Goal: Task Accomplishment & Management: Complete application form

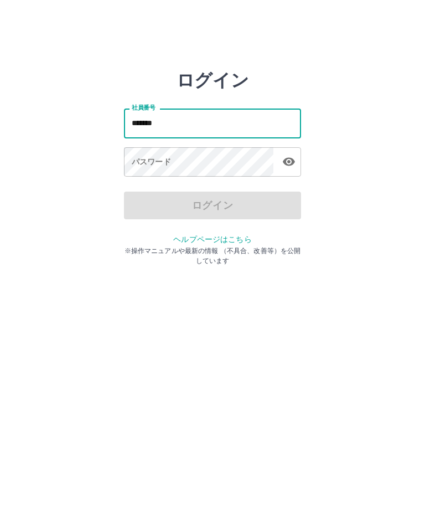
type input "*******"
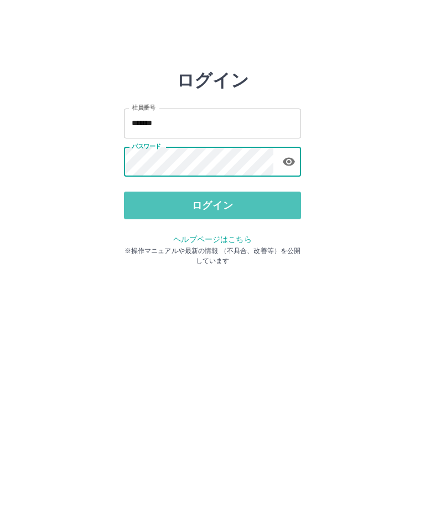
click at [213, 193] on button "ログイン" at bounding box center [212, 206] width 177 height 28
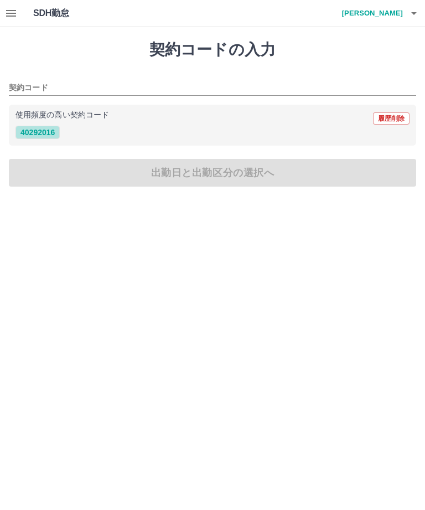
click at [47, 132] on button "40292016" at bounding box center [37, 132] width 44 height 13
type input "********"
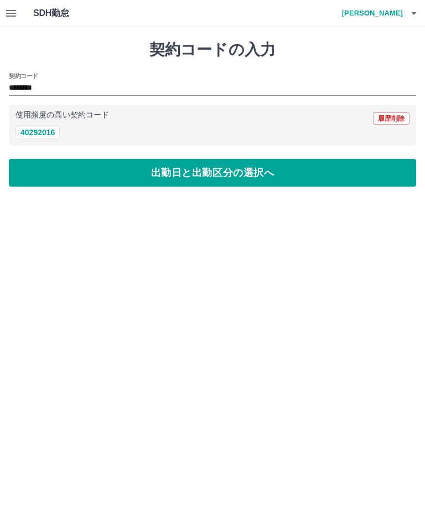
click at [167, 170] on button "出勤日と出勤区分の選択へ" at bounding box center [212, 173] width 407 height 28
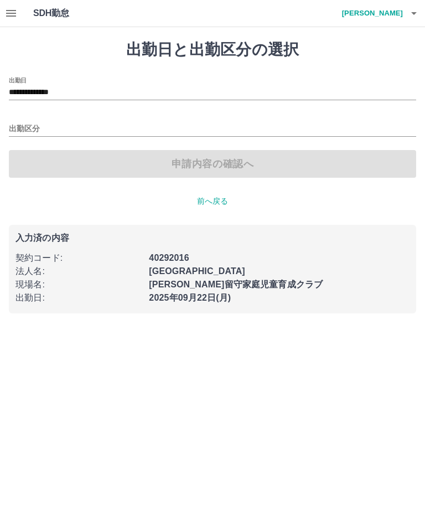
click at [69, 126] on input "出勤区分" at bounding box center [212, 129] width 407 height 14
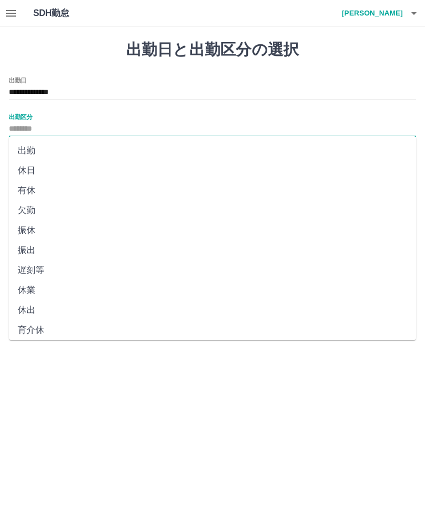
click at [45, 144] on li "出勤" at bounding box center [212, 151] width 407 height 20
type input "**"
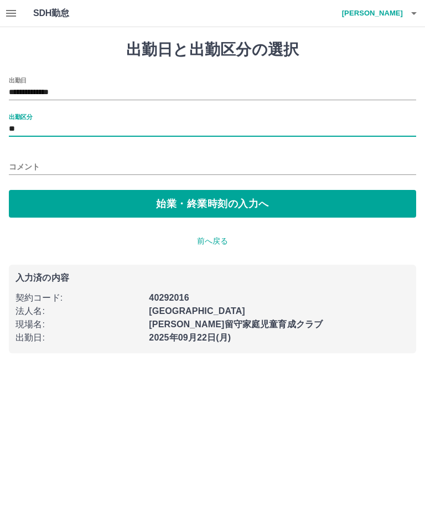
click at [113, 200] on button "始業・終業時刻の入力へ" at bounding box center [212, 204] width 407 height 28
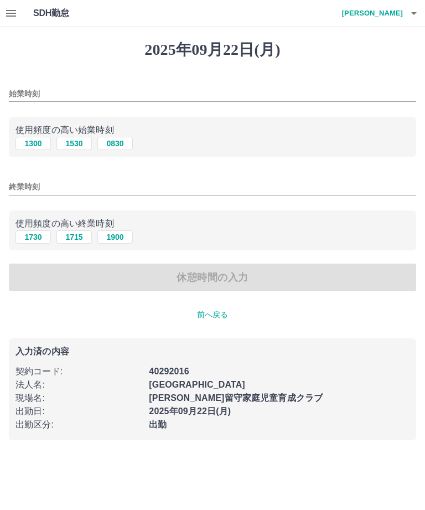
click at [29, 137] on button "1300" at bounding box center [32, 143] width 35 height 13
type input "****"
click at [69, 192] on input "終業時刻" at bounding box center [212, 187] width 407 height 16
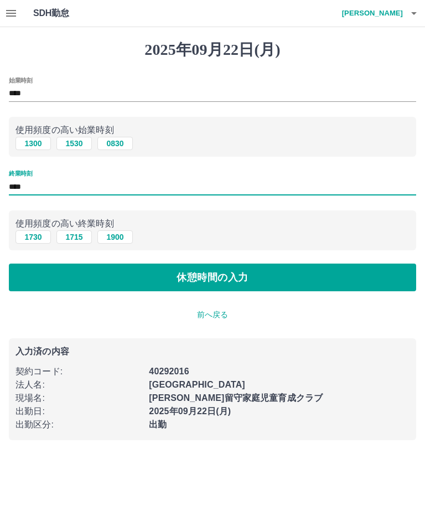
type input "****"
click at [192, 276] on button "休憩時間の入力" at bounding box center [212, 277] width 407 height 28
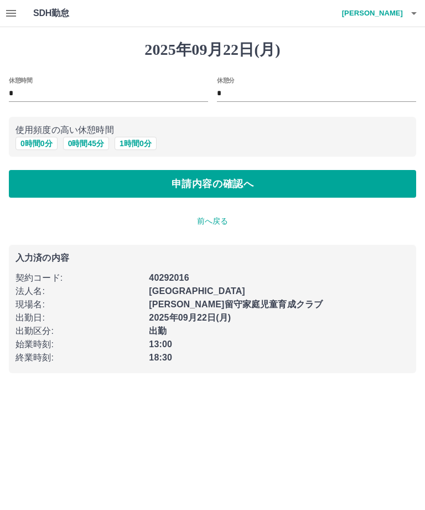
click at [154, 183] on button "申請内容の確認へ" at bounding box center [212, 184] width 407 height 28
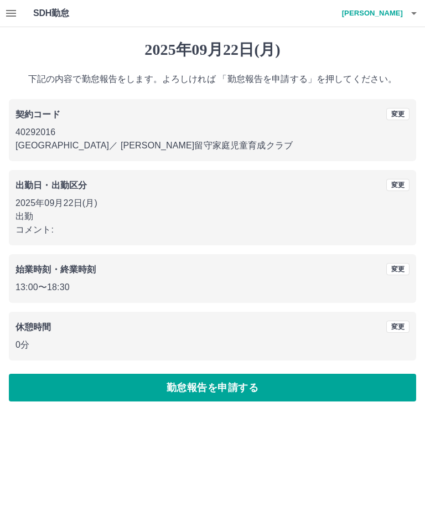
click at [225, 383] on button "勤怠報告を申請する" at bounding box center [212, 388] width 407 height 28
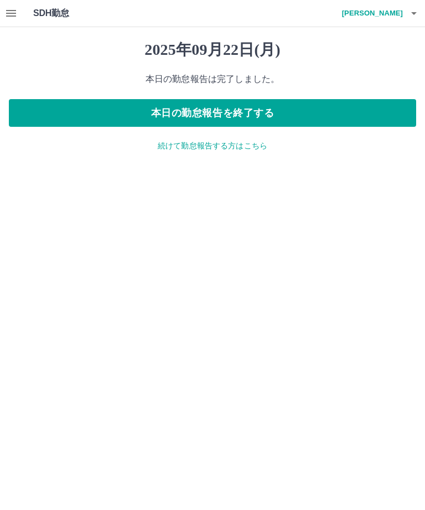
click at [231, 122] on button "本日の勤怠報告を終了する" at bounding box center [212, 113] width 407 height 28
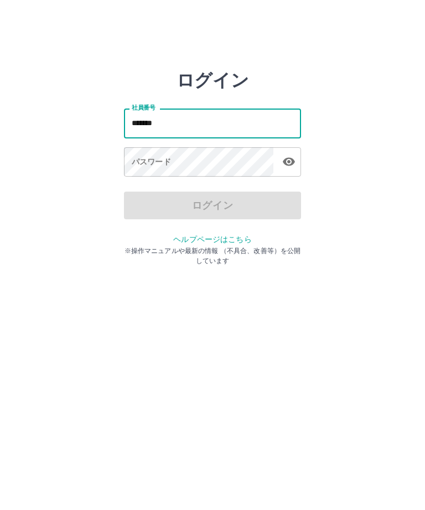
type input "*******"
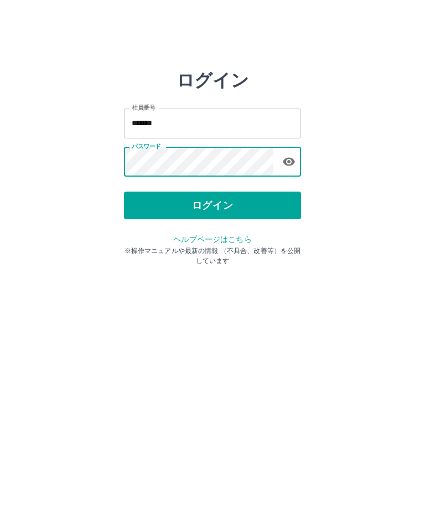
click at [240, 192] on button "ログイン" at bounding box center [212, 206] width 177 height 28
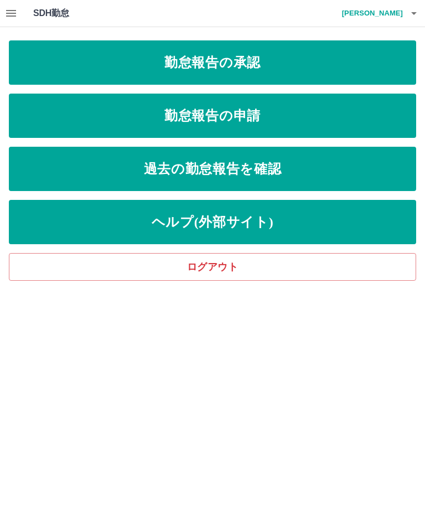
click at [238, 106] on link "勤怠報告の申請" at bounding box center [212, 116] width 407 height 44
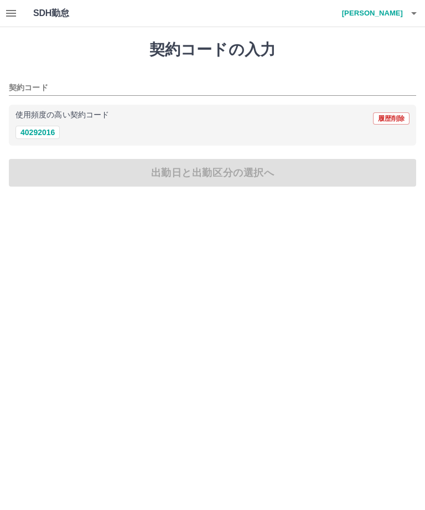
click at [33, 134] on button "40292016" at bounding box center [37, 132] width 44 height 13
type input "********"
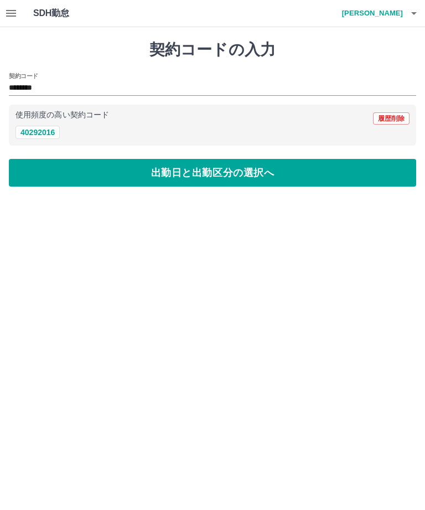
click at [239, 179] on button "出勤日と出勤区分の選択へ" at bounding box center [212, 173] width 407 height 28
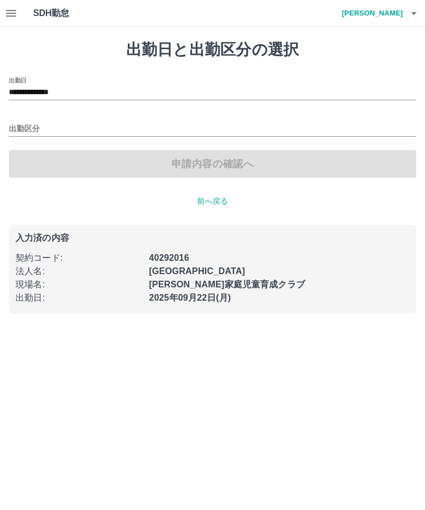
click at [35, 117] on div "出勤区分" at bounding box center [212, 124] width 407 height 23
click at [32, 114] on label "出勤区分" at bounding box center [20, 116] width 23 height 8
click at [32, 122] on input "出勤区分" at bounding box center [212, 129] width 407 height 14
click at [31, 120] on label "出勤区分" at bounding box center [20, 116] width 23 height 8
click at [31, 122] on input "出勤区分" at bounding box center [212, 129] width 407 height 14
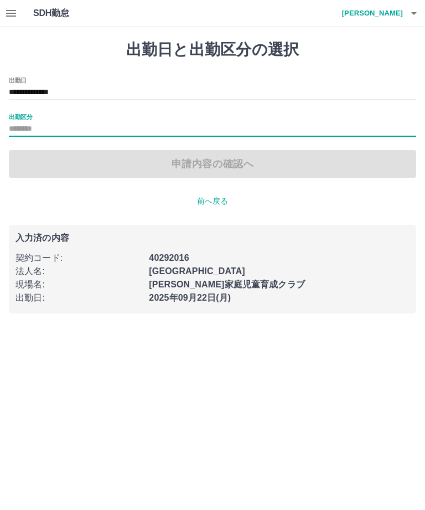
click at [31, 113] on label "出勤区分" at bounding box center [20, 116] width 23 height 8
click at [31, 122] on input "出勤区分" at bounding box center [212, 129] width 407 height 14
click at [29, 120] on label "出勤区分" at bounding box center [20, 116] width 23 height 8
click at [29, 122] on input "出勤区分" at bounding box center [212, 129] width 407 height 14
click at [23, 117] on label "出勤区分" at bounding box center [20, 116] width 23 height 8
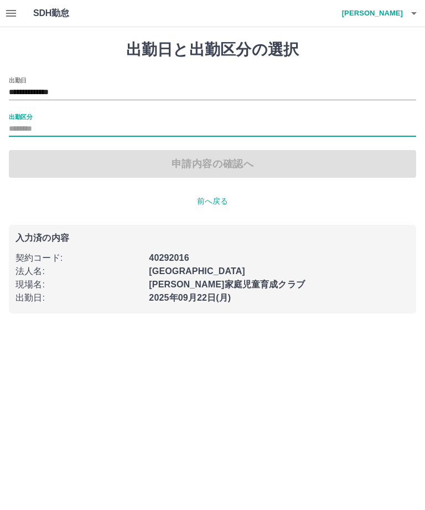
click at [23, 122] on input "出勤区分" at bounding box center [212, 129] width 407 height 14
click at [31, 116] on label "出勤区分" at bounding box center [20, 116] width 23 height 8
click at [31, 122] on input "出勤区分" at bounding box center [212, 129] width 407 height 14
click at [14, 110] on div "**********" at bounding box center [212, 127] width 407 height 101
click at [10, 126] on input "出勤区分" at bounding box center [212, 129] width 407 height 14
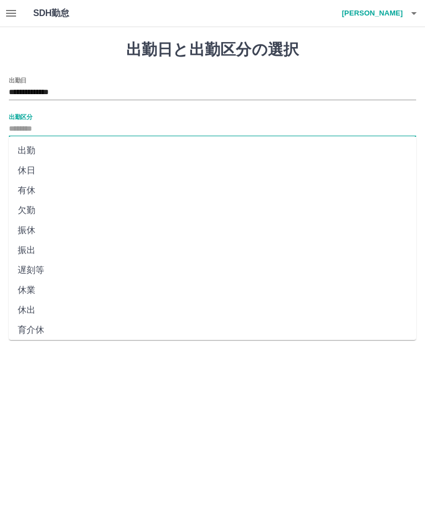
click at [35, 144] on li "出勤" at bounding box center [212, 151] width 407 height 20
type input "**"
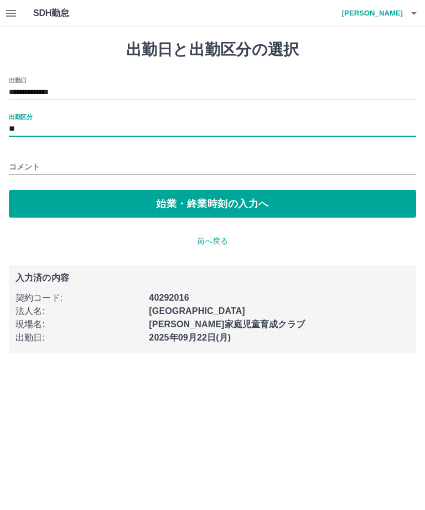
click at [221, 203] on button "始業・終業時刻の入力へ" at bounding box center [212, 204] width 407 height 28
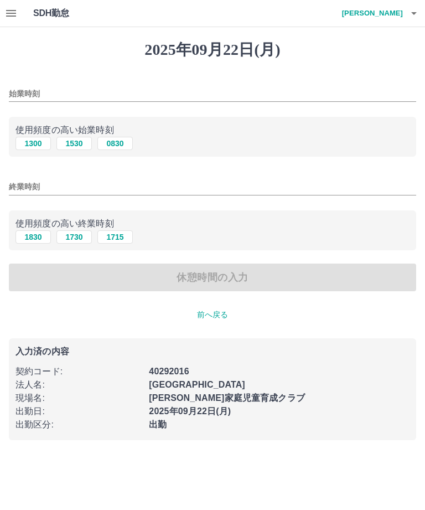
click at [46, 92] on input "始業時刻" at bounding box center [212, 94] width 407 height 16
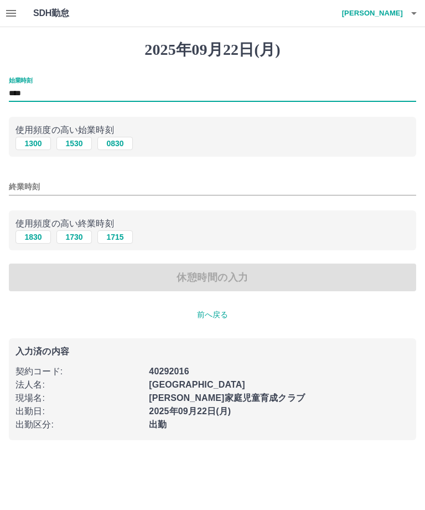
type input "****"
click at [53, 188] on input "終業時刻" at bounding box center [212, 187] width 407 height 16
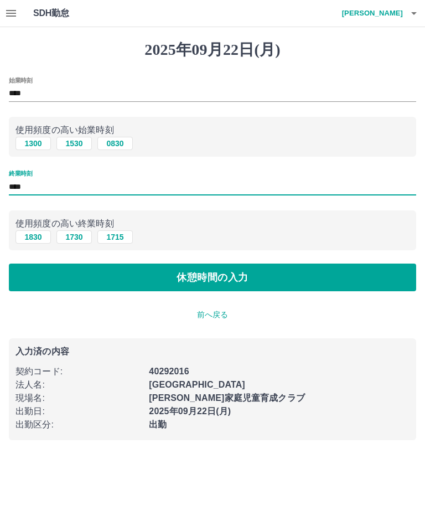
type input "****"
click at [254, 277] on button "休憩時間の入力" at bounding box center [212, 277] width 407 height 28
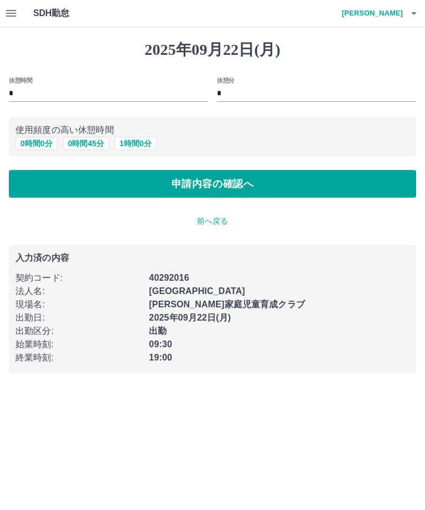
click at [150, 143] on button "1 時間 0 分" at bounding box center [136, 143] width 42 height 13
type input "*"
click at [230, 178] on button "申請内容の確認へ" at bounding box center [212, 184] width 407 height 28
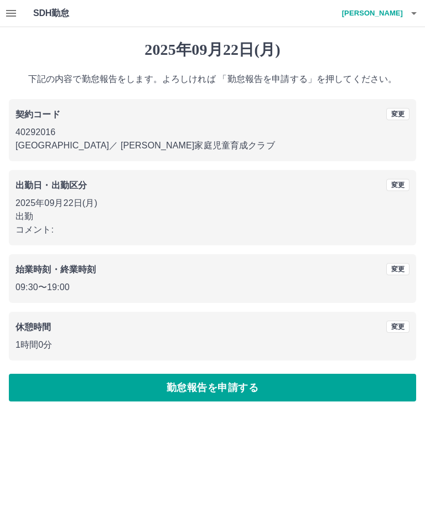
click at [257, 389] on button "勤怠報告を申請する" at bounding box center [212, 388] width 407 height 28
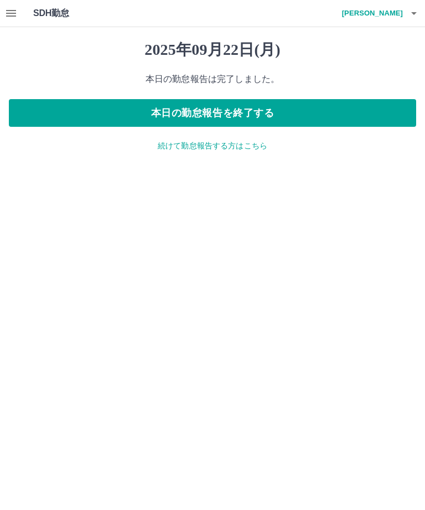
click at [268, 112] on button "本日の勤怠報告を終了する" at bounding box center [212, 113] width 407 height 28
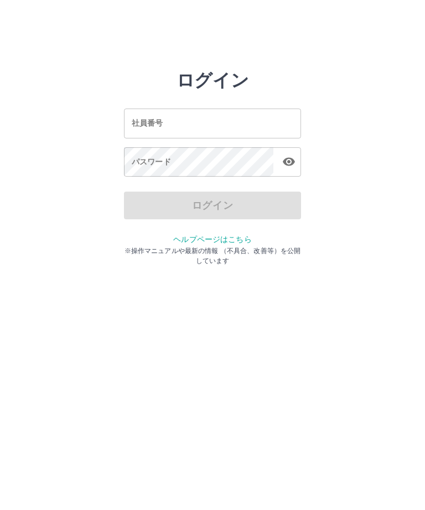
click at [144, 114] on input "社員番号" at bounding box center [212, 122] width 177 height 29
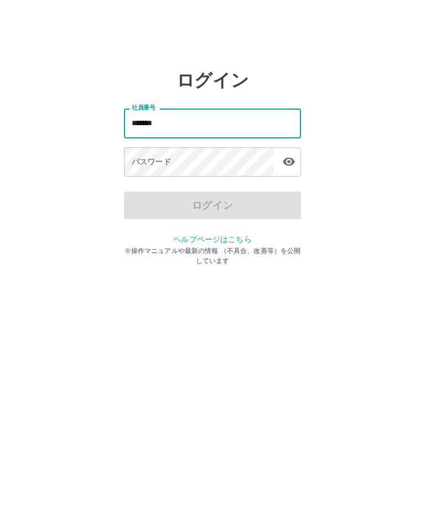
type input "*******"
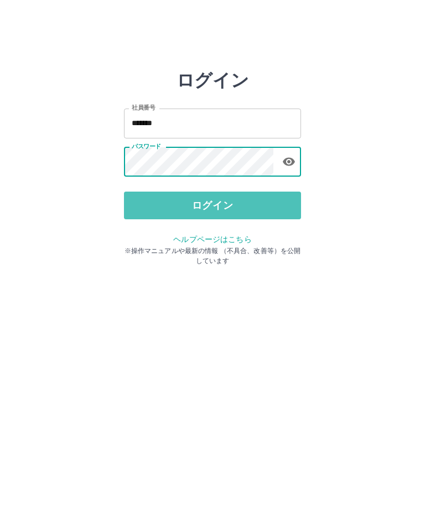
click at [225, 192] on button "ログイン" at bounding box center [212, 206] width 177 height 28
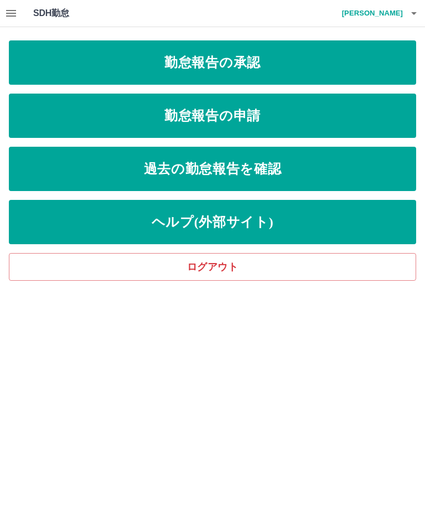
click at [244, 59] on link "勤怠報告の承認" at bounding box center [212, 62] width 407 height 44
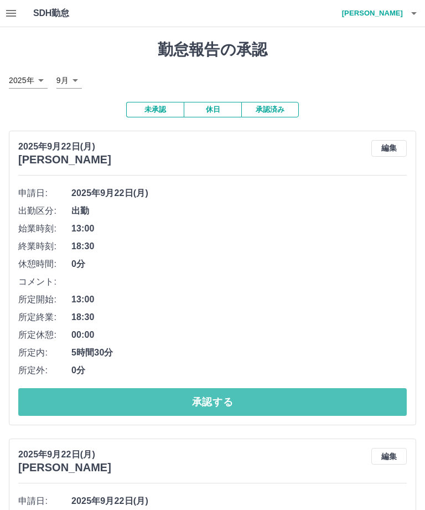
click at [256, 388] on button "承認する" at bounding box center [212, 402] width 389 height 28
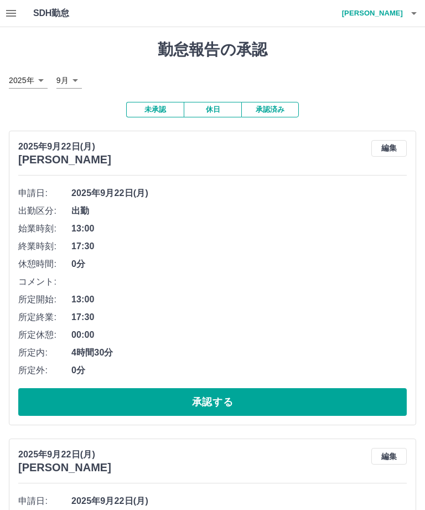
click at [254, 388] on button "承認する" at bounding box center [212, 402] width 389 height 28
click at [239, 388] on button "承認する" at bounding box center [212, 402] width 389 height 28
click at [240, 388] on button "承認する" at bounding box center [212, 402] width 389 height 28
click at [231, 388] on button "承認する" at bounding box center [212, 402] width 389 height 28
click at [234, 388] on button "承認する" at bounding box center [212, 402] width 389 height 28
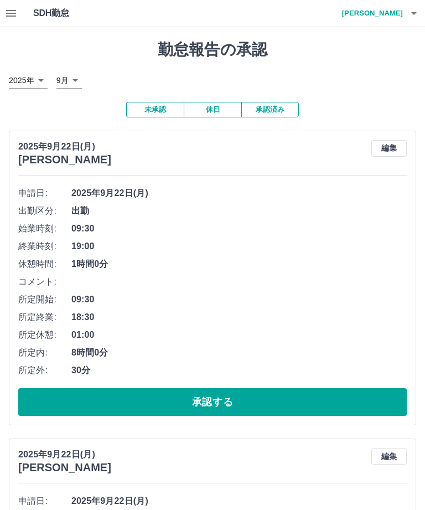
click at [239, 388] on button "承認する" at bounding box center [212, 402] width 389 height 28
click at [234, 388] on button "承認する" at bounding box center [212, 402] width 389 height 28
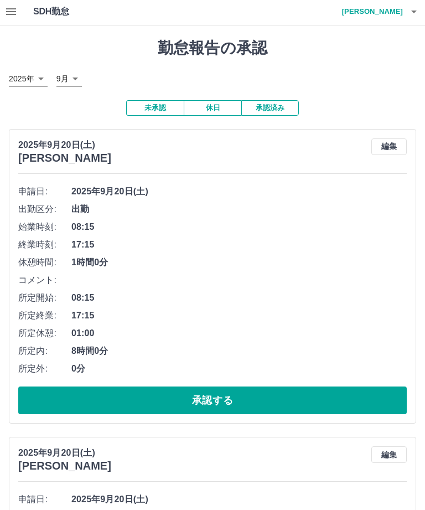
click at [261, 387] on button "承認する" at bounding box center [212, 401] width 389 height 28
click at [281, 386] on button "承認する" at bounding box center [212, 400] width 389 height 28
click at [272, 386] on button "承認する" at bounding box center [212, 400] width 389 height 28
click at [264, 386] on button "承認する" at bounding box center [212, 400] width 389 height 28
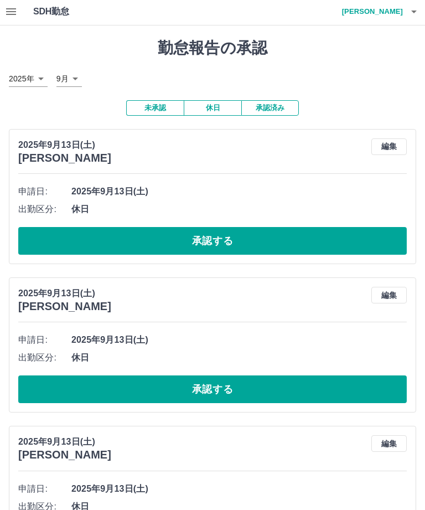
click at [395, 9] on h4 "山崎　英子" at bounding box center [370, 11] width 66 height 27
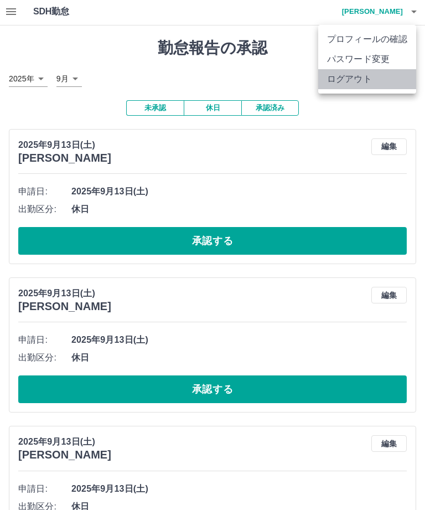
click at [363, 77] on li "ログアウト" at bounding box center [367, 79] width 98 height 20
